Goal: Task Accomplishment & Management: Manage account settings

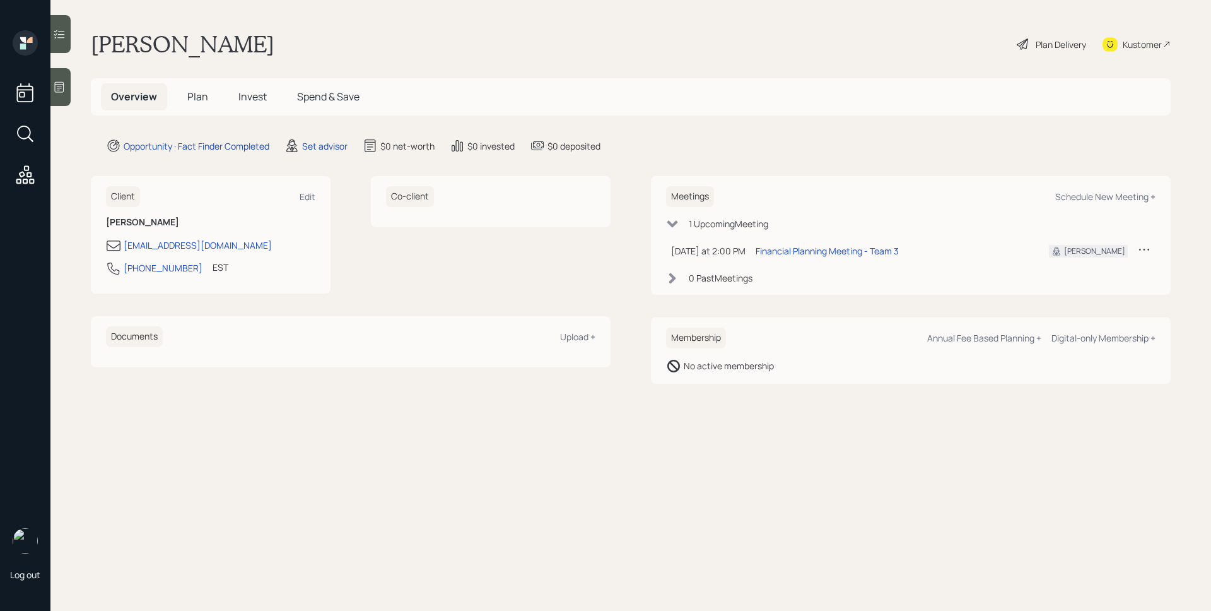
click at [905, 105] on div "Overview Plan Invest Spend & Save" at bounding box center [631, 96] width 1080 height 37
click at [61, 89] on icon at bounding box center [59, 87] width 13 height 13
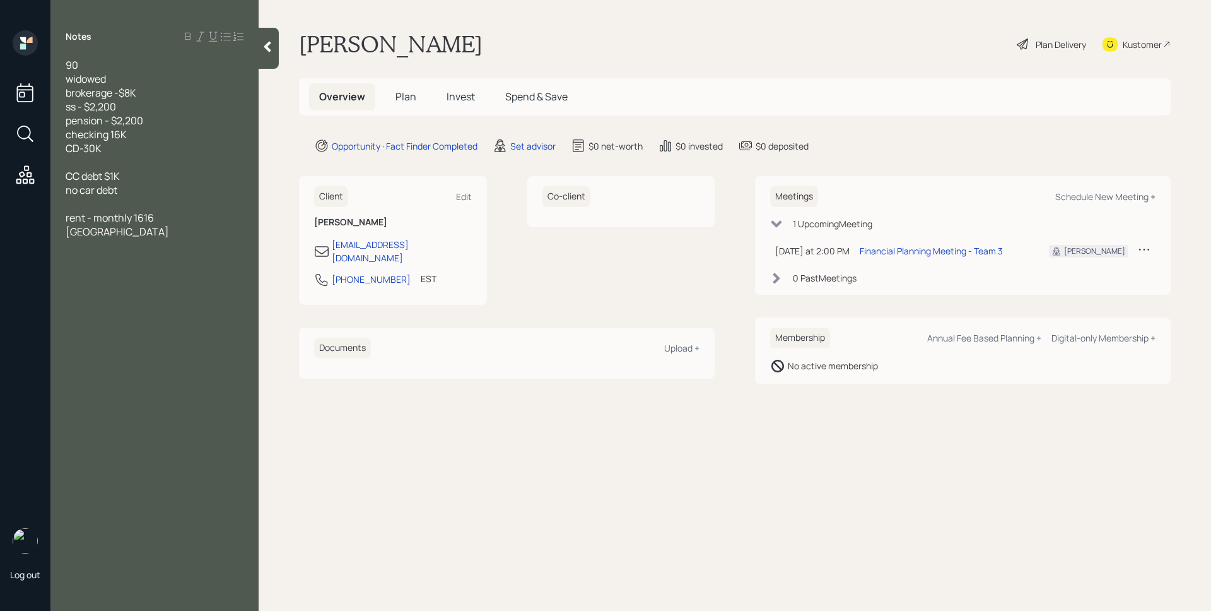
click at [402, 93] on span "Plan" at bounding box center [406, 97] width 21 height 14
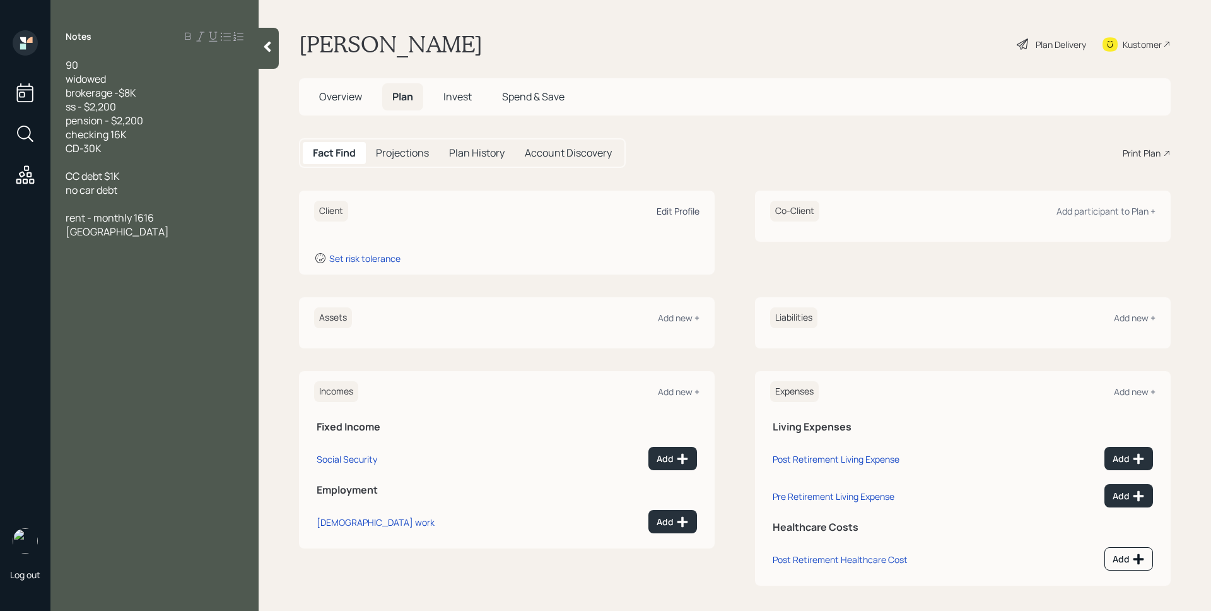
click at [659, 215] on div "Edit Profile" at bounding box center [678, 211] width 43 height 12
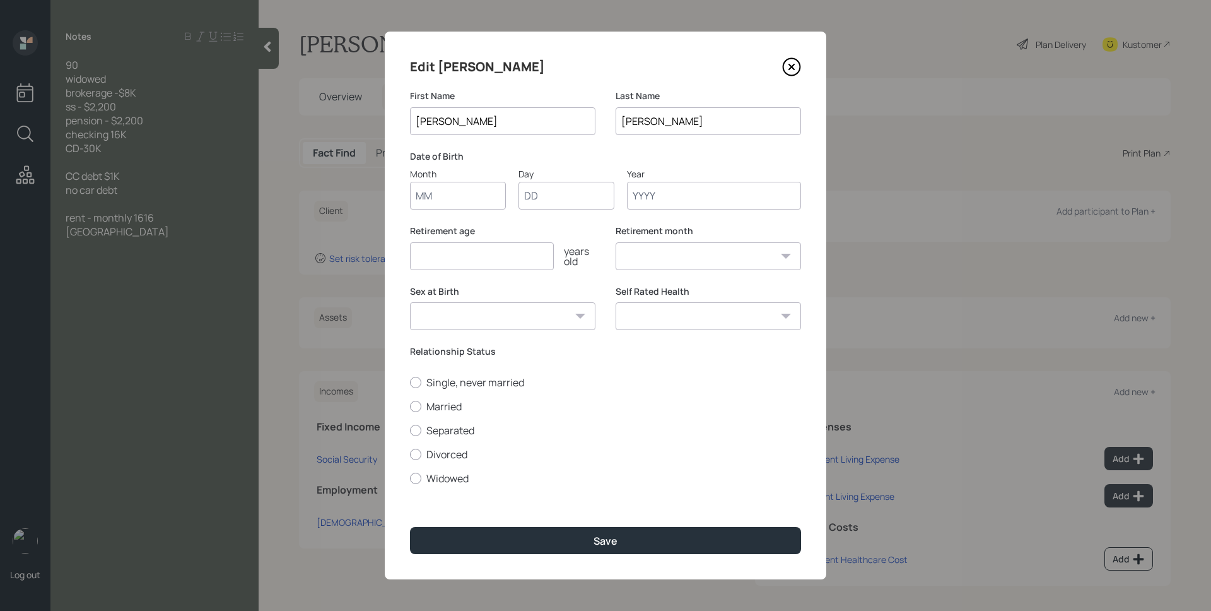
click at [439, 196] on input "Month" at bounding box center [458, 196] width 96 height 28
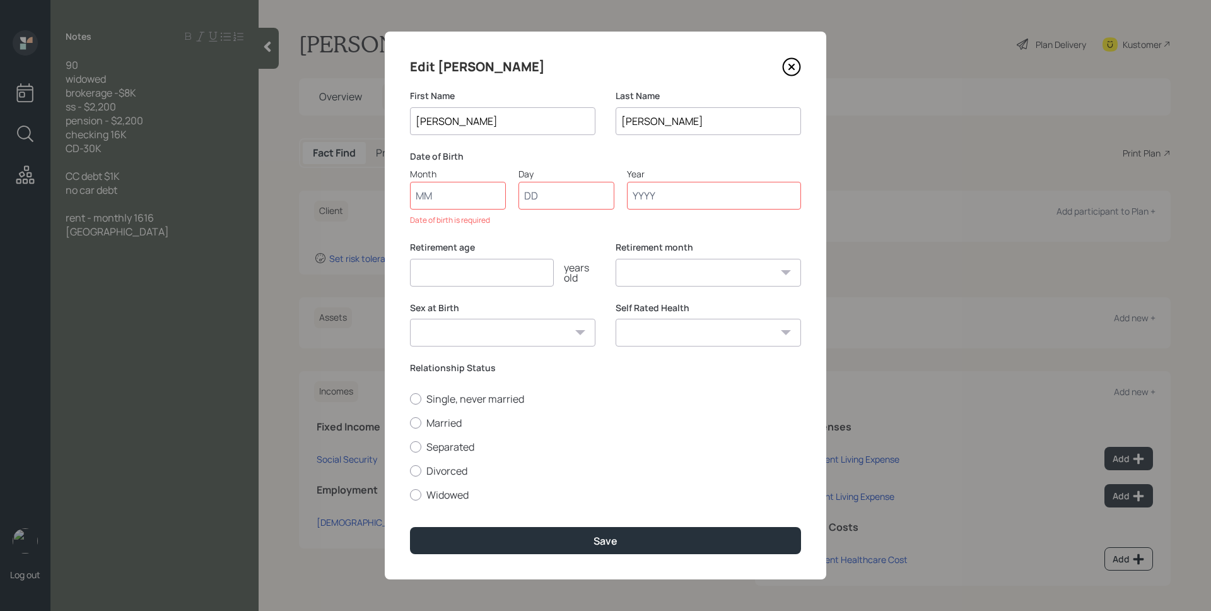
click at [799, 66] on icon at bounding box center [791, 66] width 19 height 19
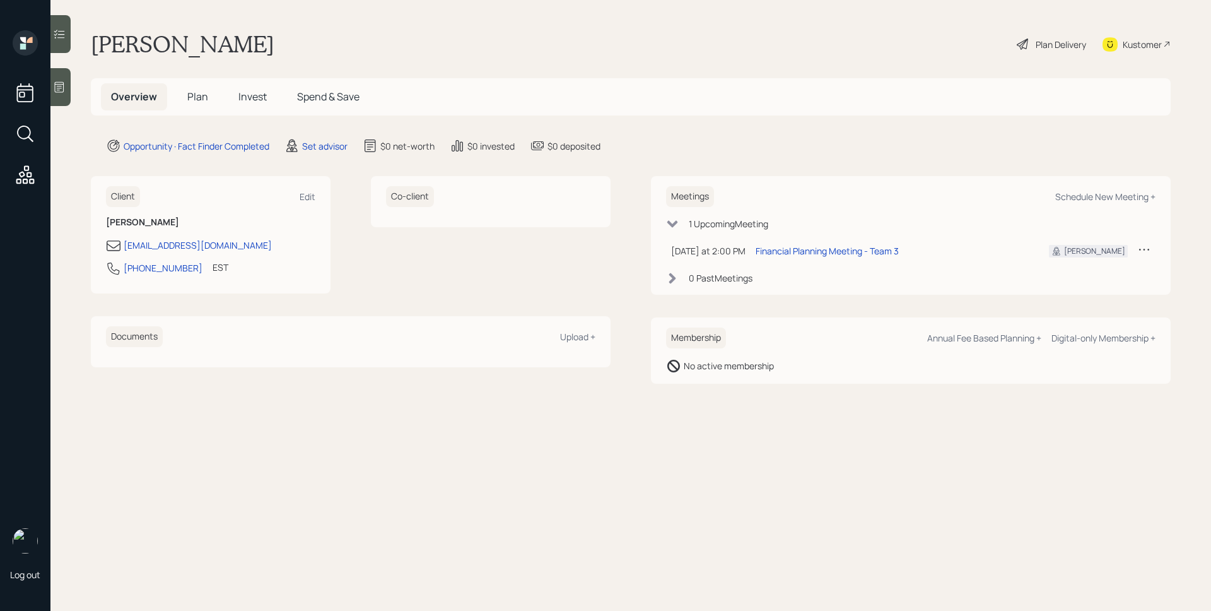
click at [62, 93] on div at bounding box center [60, 87] width 20 height 38
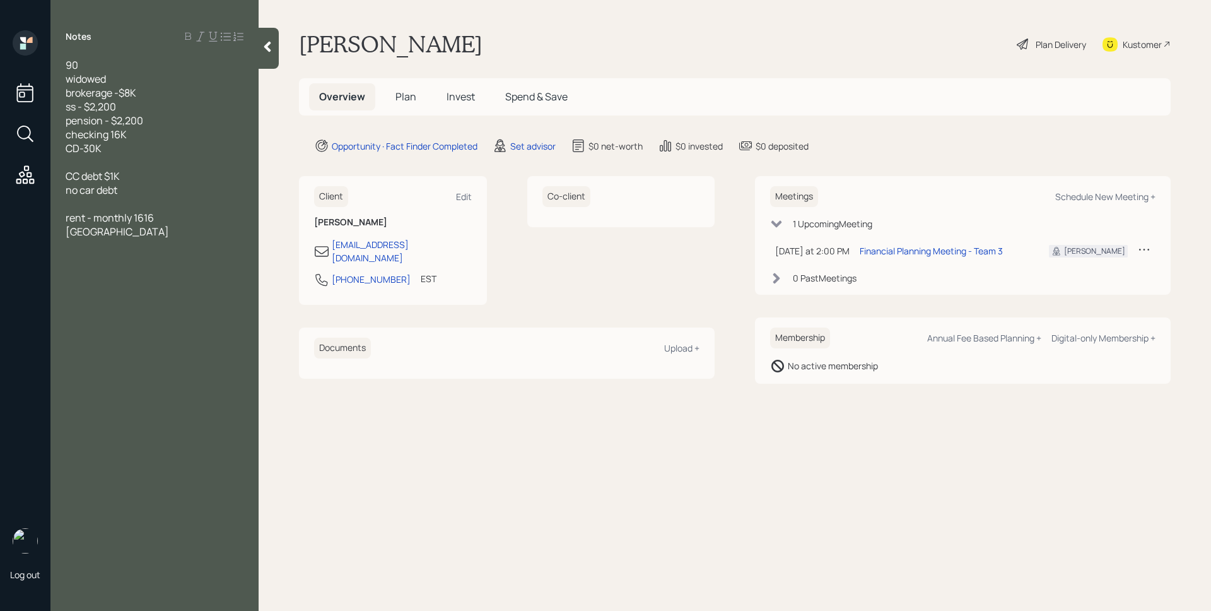
click at [82, 53] on div "Notes 90 widowed brokerage -$8K ss - $2,200 pension - $2,200 checking 16K CD-30…" at bounding box center [154, 312] width 208 height 565
click at [67, 62] on div "90 widowed brokerage -$8K ss - $2,200 pension - $2,200 checking 16K CD-30K CC d…" at bounding box center [154, 148] width 208 height 180
click at [69, 62] on span "90 widowed brokerage -$8K ss - $2,200 pension - $2,200 checking 16K CD-30K" at bounding box center [105, 106] width 78 height 97
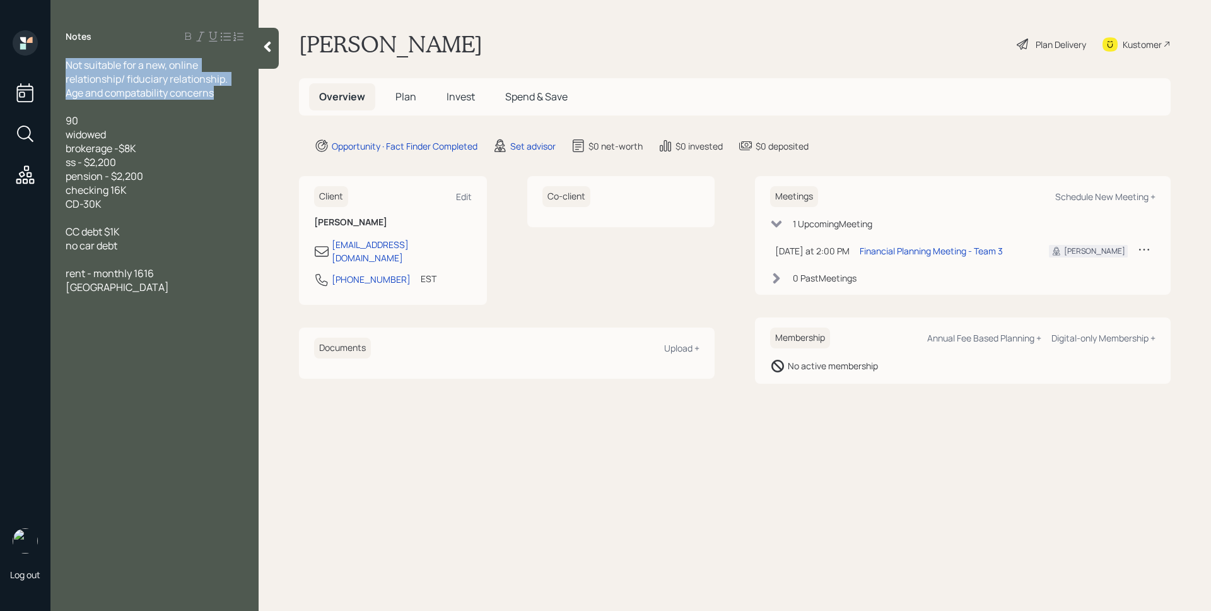
drag, startPoint x: 226, startPoint y: 98, endPoint x: 42, endPoint y: 50, distance: 189.9
click at [42, 50] on div "Log out Notes Not suitable for a new, online relationship/ fiduciary relationsh…" at bounding box center [605, 305] width 1211 height 611
click at [140, 91] on span "Not suitable for a new, online relationship/ fiduciary relationship. Age and co…" at bounding box center [148, 79] width 164 height 42
drag, startPoint x: 237, startPoint y: 100, endPoint x: 74, endPoint y: 57, distance: 168.5
click at [74, 57] on div "Notes Not suitable for a new, online relationship/ fiduciary relationship. Age …" at bounding box center [154, 312] width 208 height 565
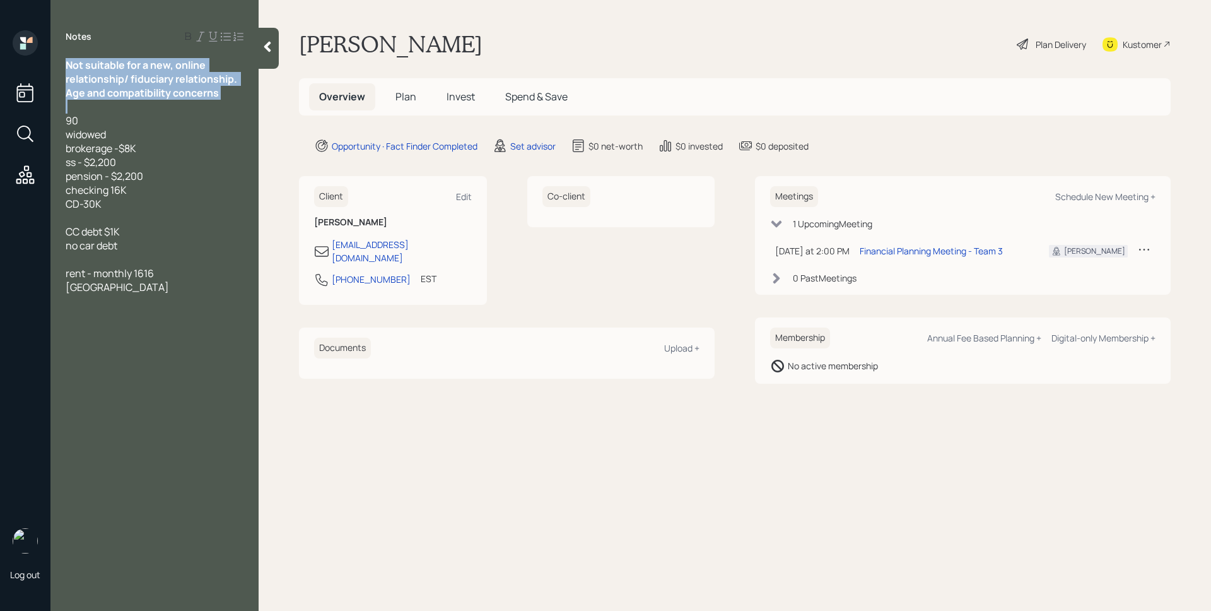
copy span "Not suitable for a new, online relationship/ fiduciary relationship. Age and co…"
click at [82, 167] on span "90 widowed brokerage -$8K ss - $2,200 pension - $2,200 checking 16K CD-30K" at bounding box center [105, 162] width 78 height 97
